Goal: Information Seeking & Learning: Learn about a topic

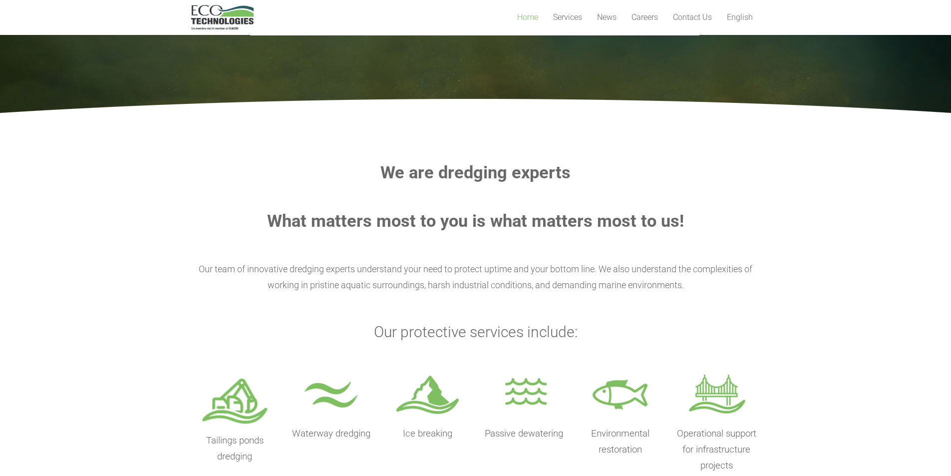
scroll to position [223, 0]
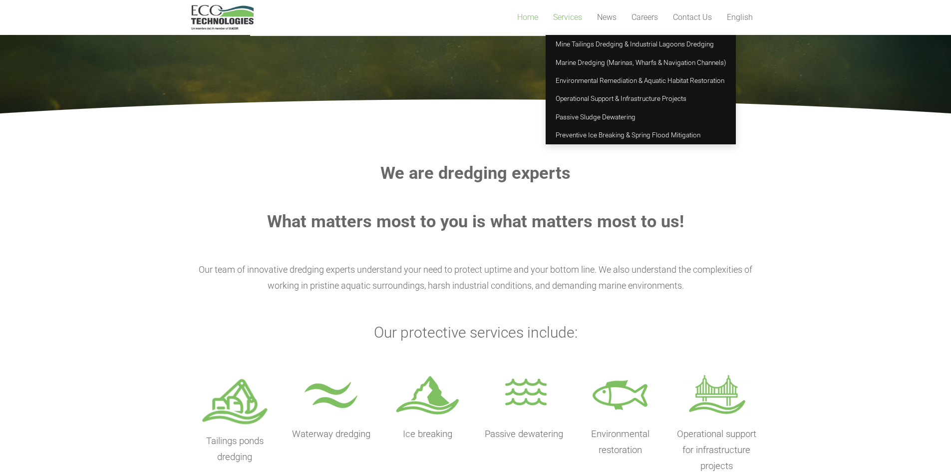
click at [570, 18] on span "Services" at bounding box center [567, 16] width 29 height 9
click at [569, 48] on span "Mine Tailings Dredging & Industrial Lagoons Dredging" at bounding box center [634, 44] width 158 height 8
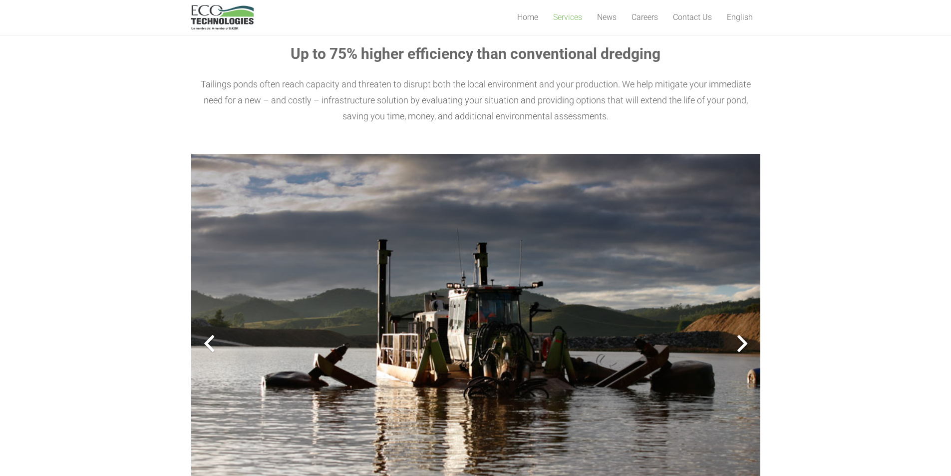
scroll to position [124, 0]
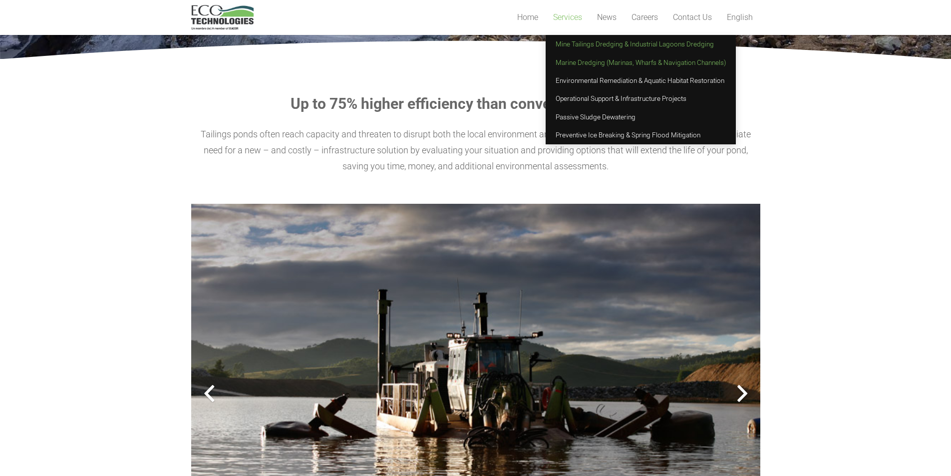
click at [580, 66] on span "Marine Dredging (Marinas, Wharfs & Navigation Channels)" at bounding box center [640, 62] width 170 height 8
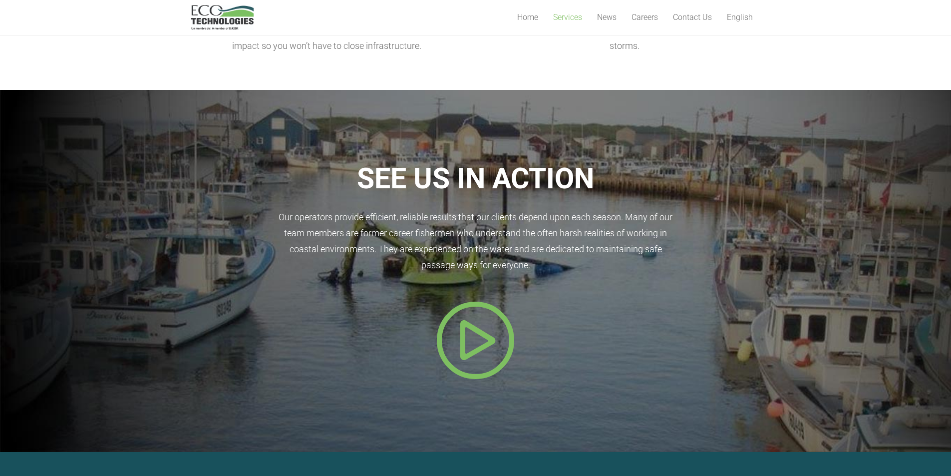
scroll to position [449, 0]
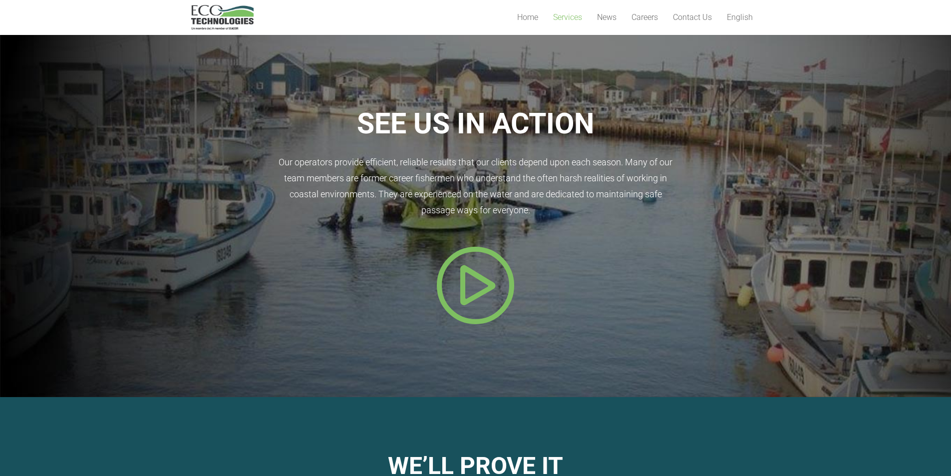
click at [482, 288] on icon "Popup" at bounding box center [476, 285] width 80 height 80
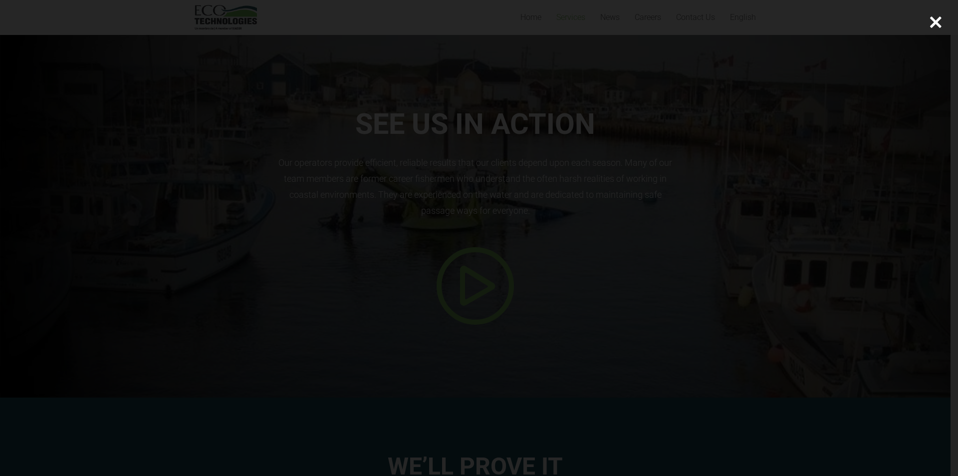
click at [821, 178] on div at bounding box center [479, 238] width 958 height 476
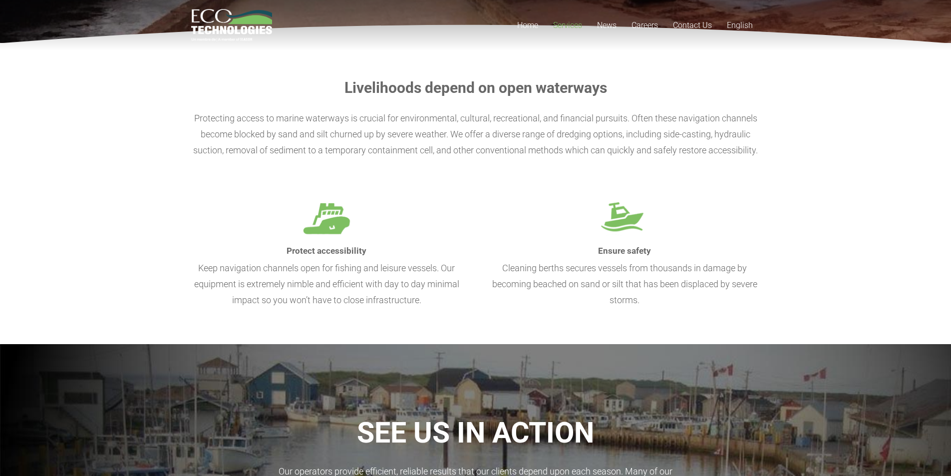
scroll to position [0, 0]
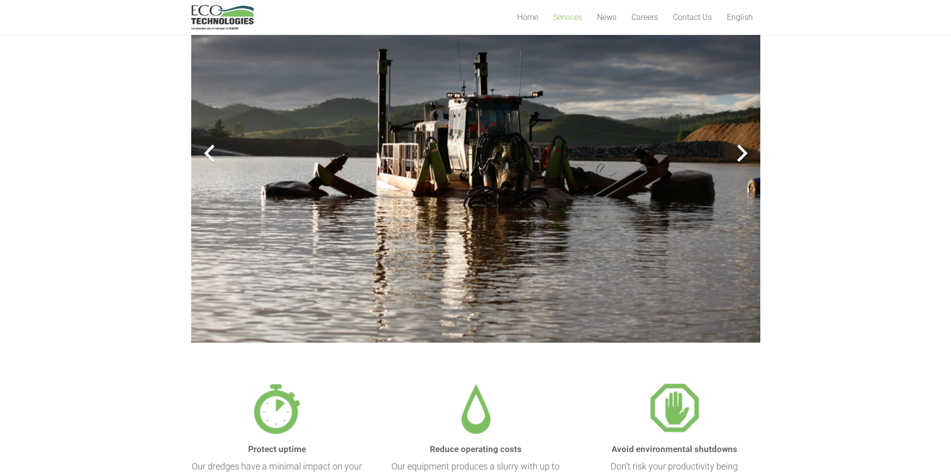
scroll to position [265, 0]
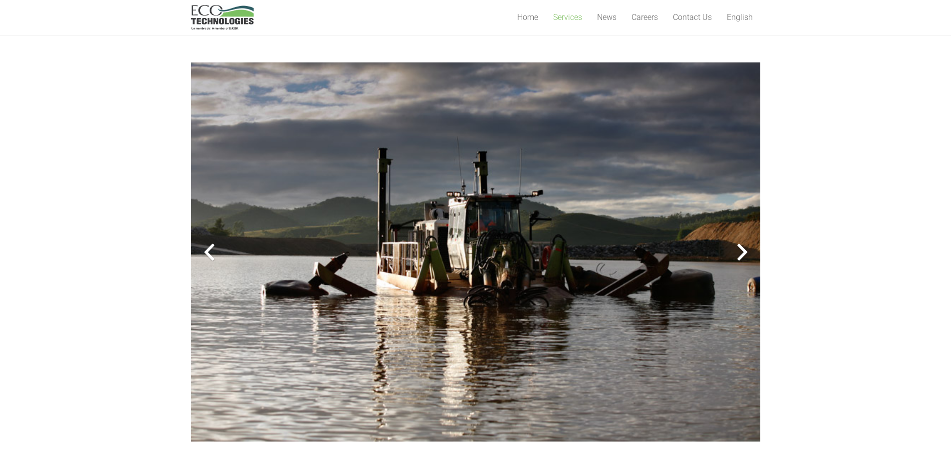
click at [746, 250] on div at bounding box center [742, 252] width 36 height 36
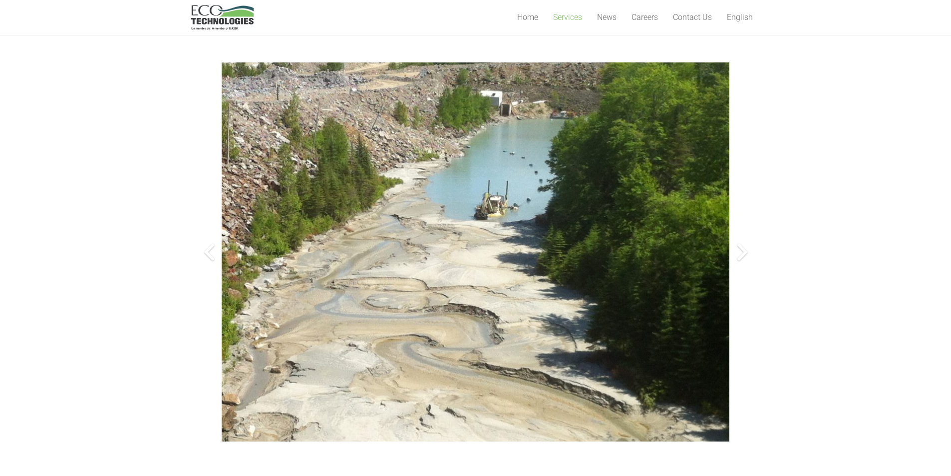
click at [745, 255] on div at bounding box center [742, 252] width 36 height 36
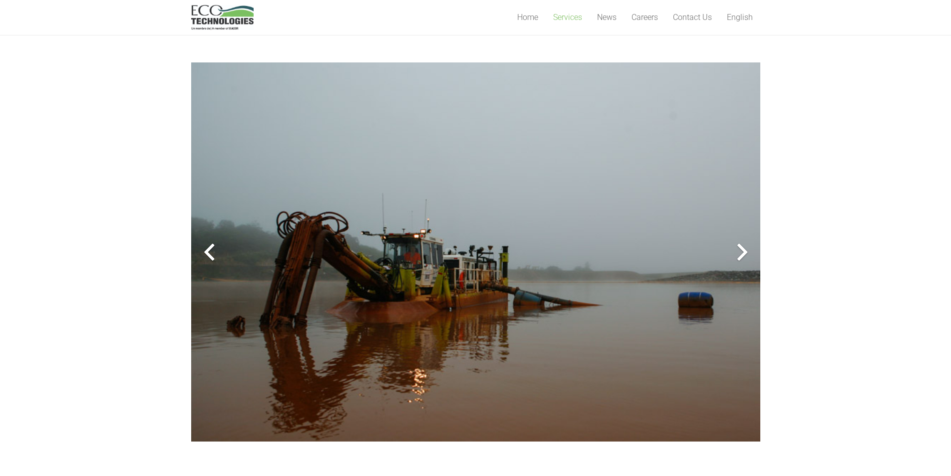
click at [745, 255] on div at bounding box center [742, 252] width 36 height 36
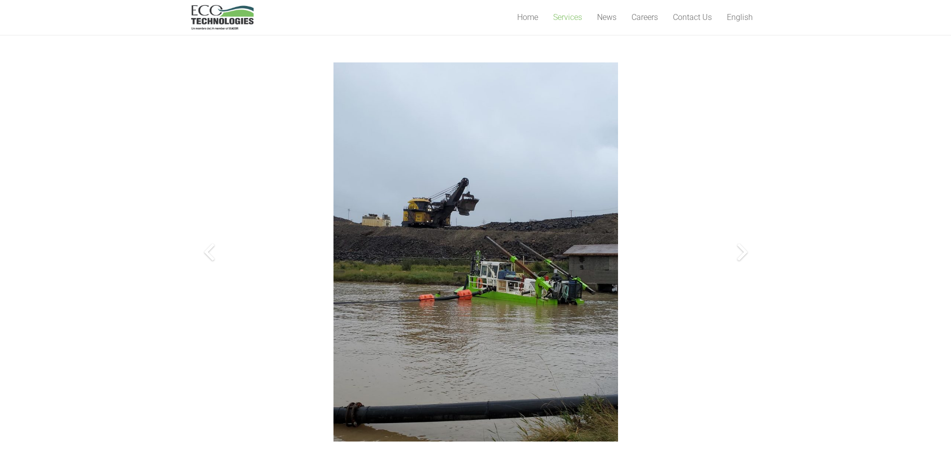
click at [601, 251] on img at bounding box center [475, 251] width 284 height 379
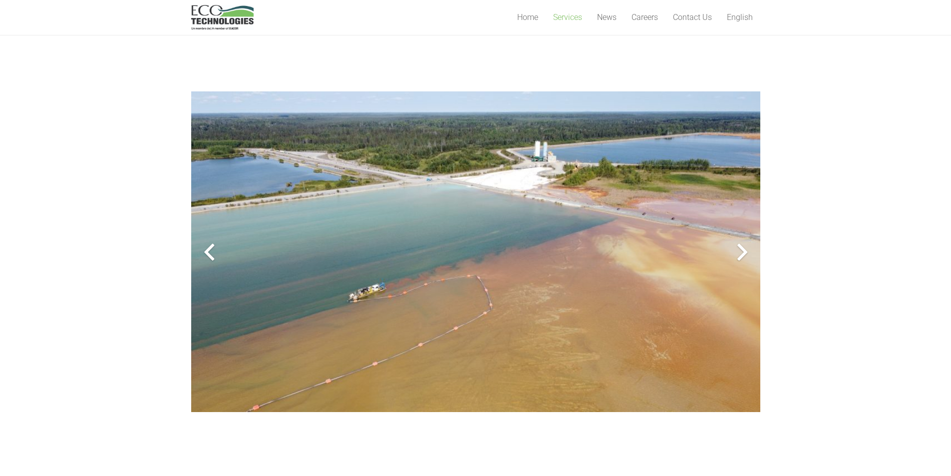
click at [744, 249] on div at bounding box center [742, 252] width 36 height 36
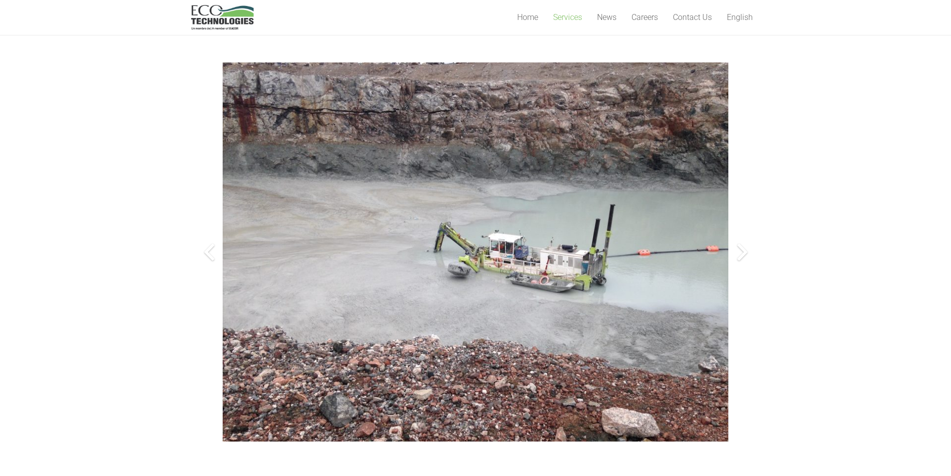
click at [736, 250] on div at bounding box center [742, 252] width 36 height 36
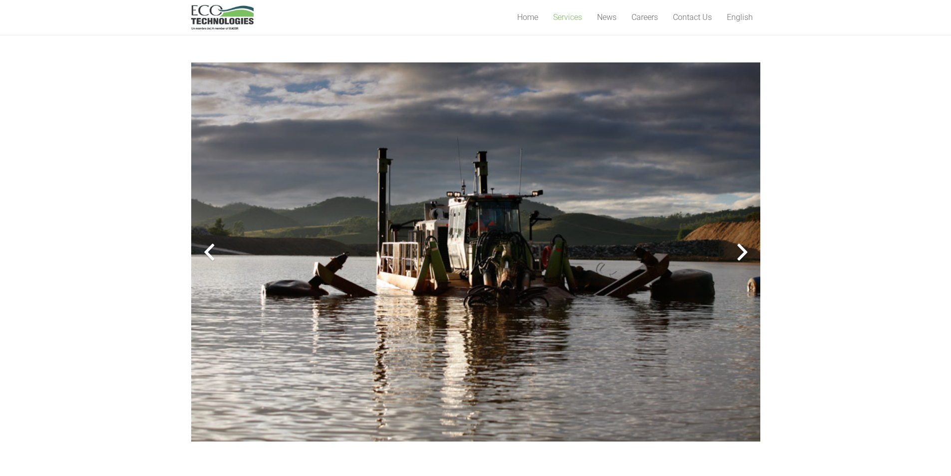
click at [736, 250] on div at bounding box center [742, 252] width 36 height 36
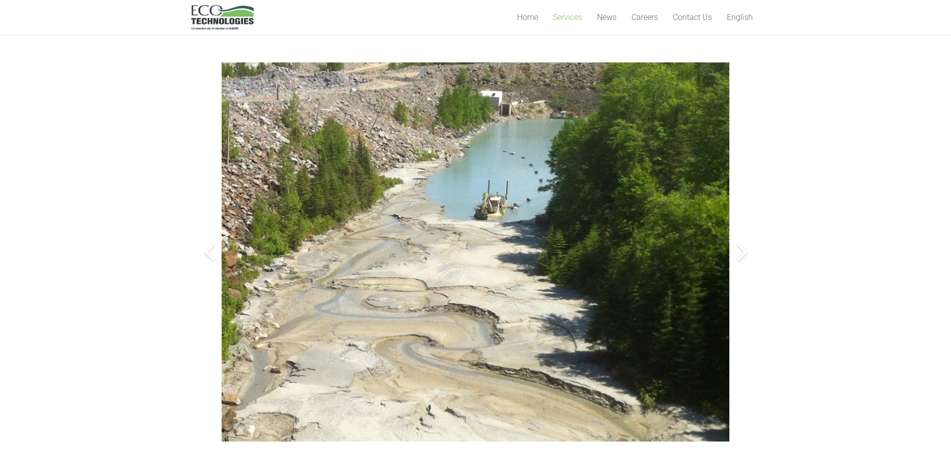
click at [828, 175] on section "Up to 75% higher efficiency than conventional dredging Tailings ponds often rea…" at bounding box center [475, 287] width 951 height 739
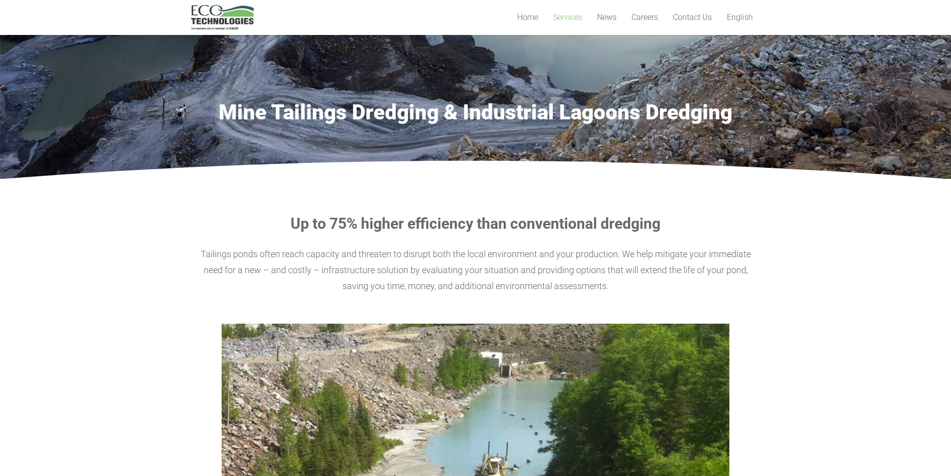
scroll to position [0, 0]
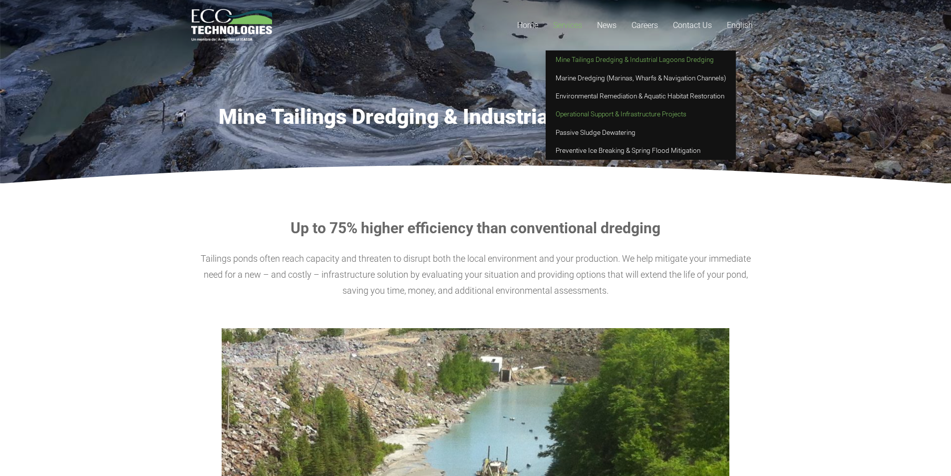
click at [584, 116] on span "Operational Support & Infrastructure Projects" at bounding box center [620, 114] width 131 height 8
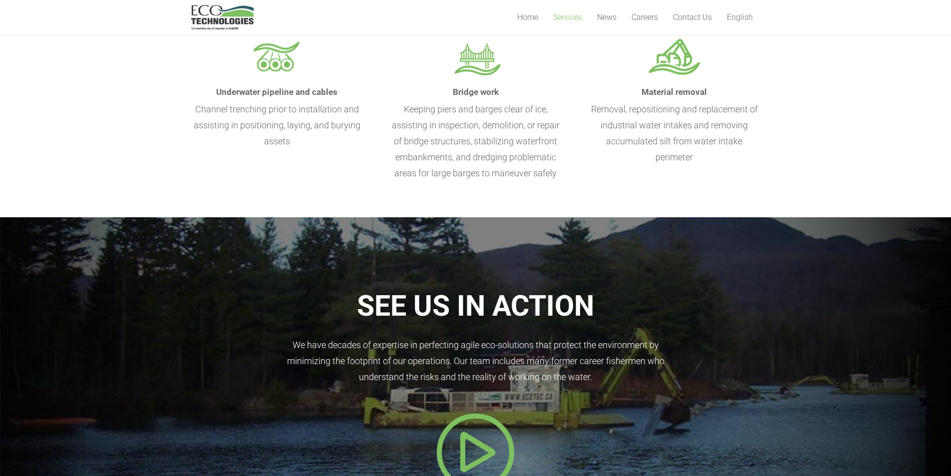
scroll to position [200, 0]
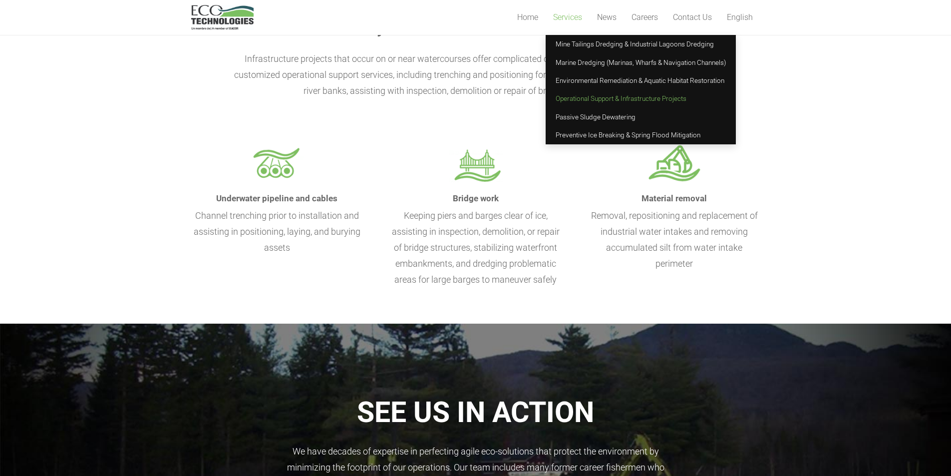
click at [558, 19] on span "Services" at bounding box center [567, 16] width 29 height 9
click at [579, 118] on span "Passive Sludge Dewatering" at bounding box center [595, 117] width 80 height 8
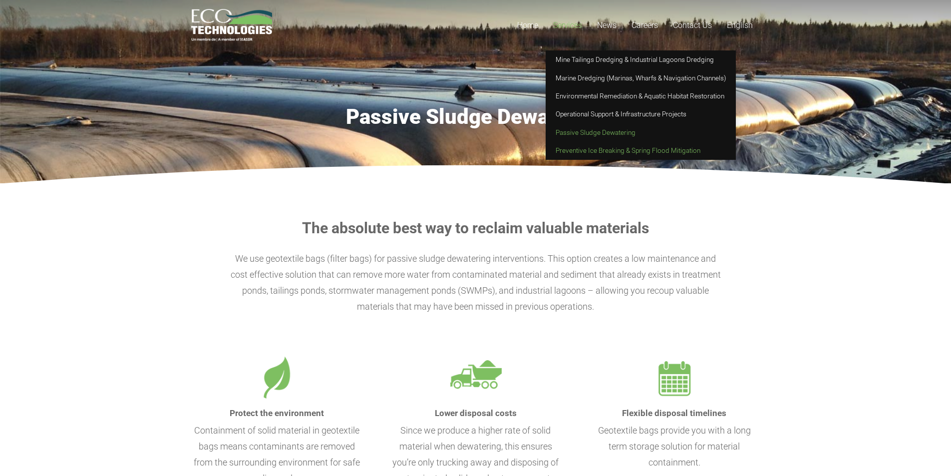
click at [579, 149] on span "Preventive Ice Breaking & Spring Flood Mitigation" at bounding box center [627, 150] width 145 height 8
